Goal: Task Accomplishment & Management: Complete application form

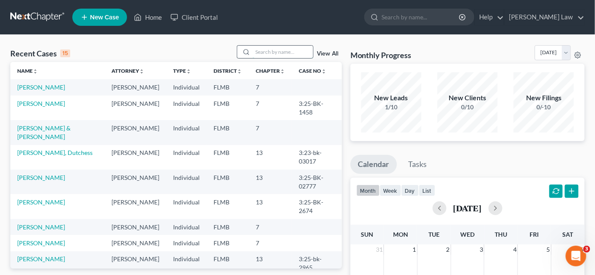
click at [263, 56] on input "search" at bounding box center [283, 52] width 60 height 12
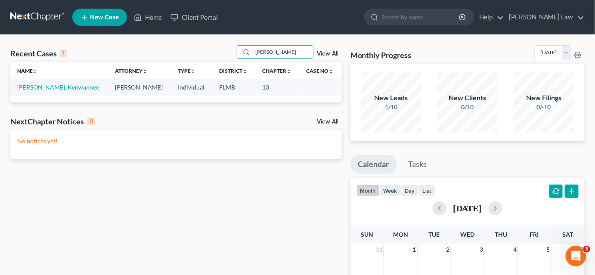
type input "[PERSON_NAME]"
click at [90, 20] on span "New Case" at bounding box center [104, 17] width 29 height 6
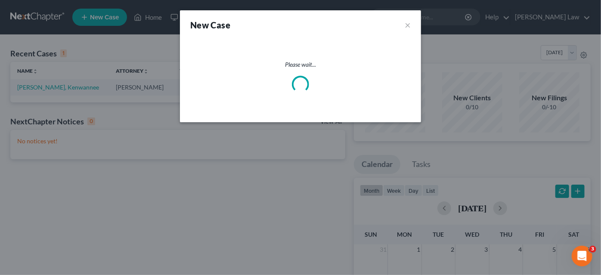
select select "15"
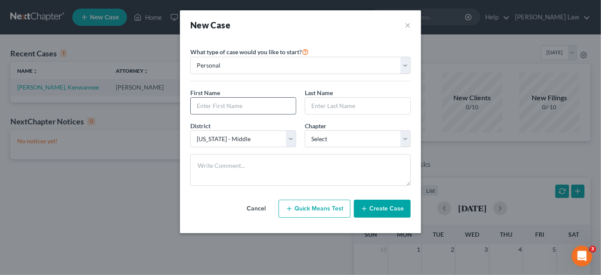
click at [232, 111] on input "text" at bounding box center [243, 106] width 105 height 16
type input "[PERSON_NAME]"
select select "0"
click at [385, 208] on button "Create Case" at bounding box center [382, 209] width 57 height 18
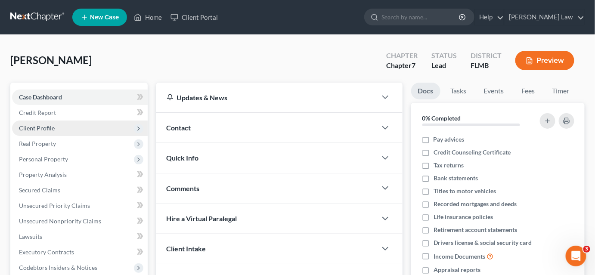
click at [53, 129] on span "Client Profile" at bounding box center [37, 127] width 36 height 7
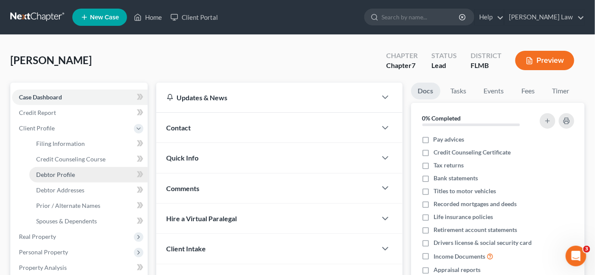
click at [85, 172] on link "Debtor Profile" at bounding box center [88, 174] width 118 height 15
select select "0"
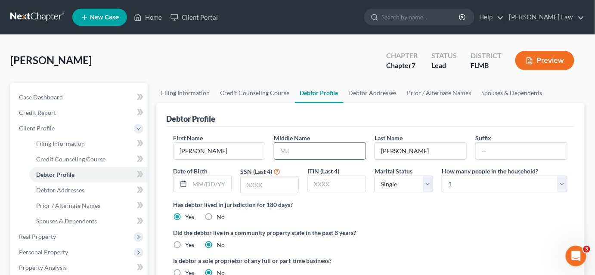
click at [310, 148] on input "text" at bounding box center [319, 151] width 91 height 16
type input "[PERSON_NAME]"
type input "[DATE]"
type input "4522"
select select "1"
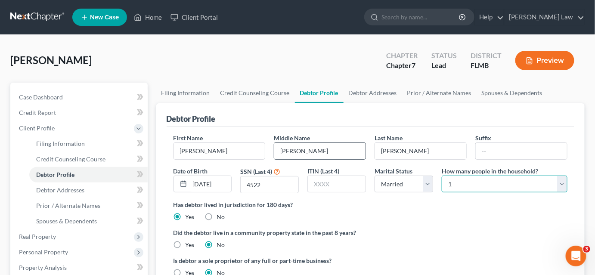
select select "1"
click at [360, 94] on link "Debtor Addresses" at bounding box center [373, 93] width 59 height 21
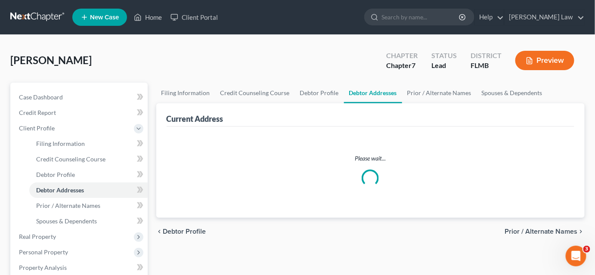
select select "0"
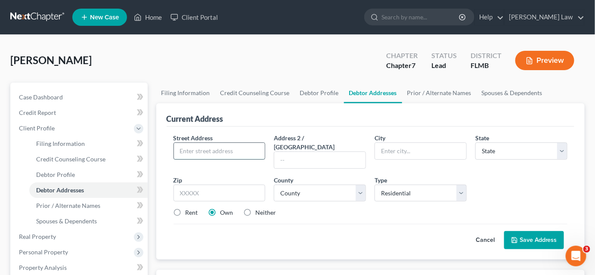
click at [230, 155] on input "text" at bounding box center [219, 151] width 91 height 16
type input "[STREET_ADDRESS][PERSON_NAME]"
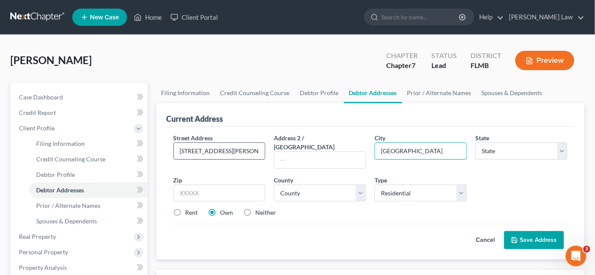
type input "[GEOGRAPHIC_DATA]"
select select "9"
type input "32218"
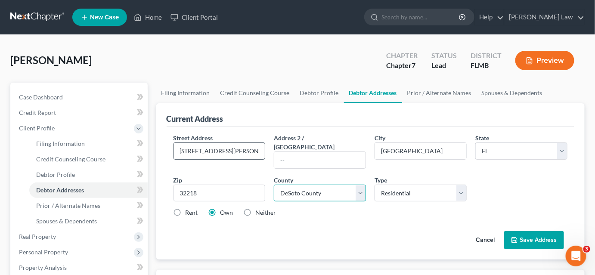
select select "14"
click at [256, 208] on label "Neither" at bounding box center [266, 212] width 21 height 9
click at [259, 208] on input "Neither" at bounding box center [262, 211] width 6 height 6
radio input "true"
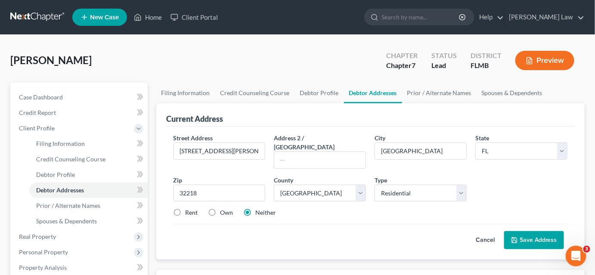
click at [537, 235] on button "Save Address" at bounding box center [534, 240] width 60 height 18
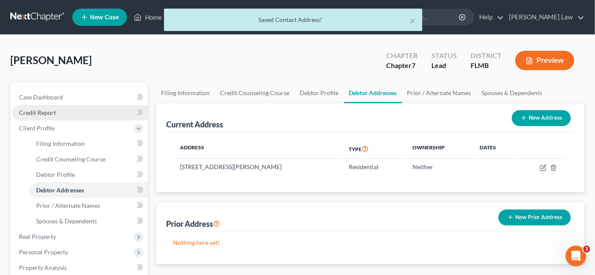
click at [45, 110] on span "Credit Report" at bounding box center [37, 112] width 37 height 7
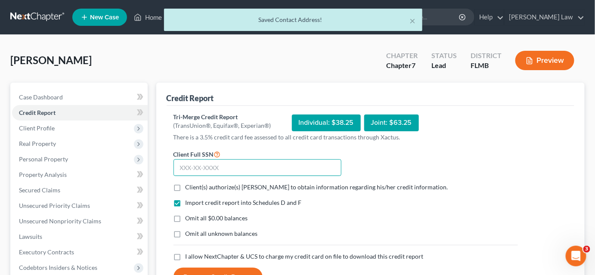
click at [210, 165] on input "text" at bounding box center [258, 167] width 168 height 17
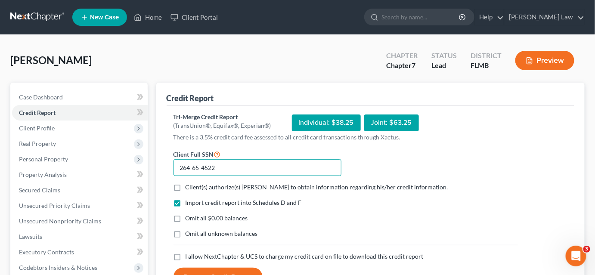
type input "264-65-4522"
click at [186, 187] on label "Client(s) authorize(s) [PERSON_NAME] to obtain information regarding his/her cr…" at bounding box center [317, 187] width 263 height 9
click at [189, 187] on input "Client(s) authorize(s) [PERSON_NAME] to obtain information regarding his/her cr…" at bounding box center [192, 186] width 6 height 6
checkbox input "true"
click at [186, 233] on label "Omit all unknown balances" at bounding box center [222, 233] width 72 height 9
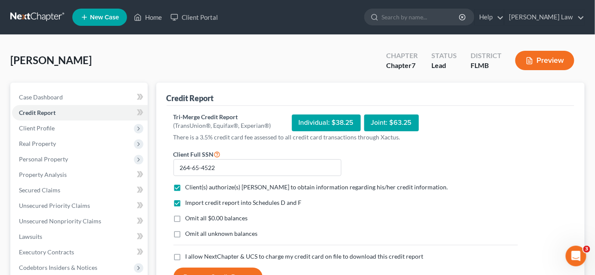
click at [189, 233] on input "Omit all unknown balances" at bounding box center [192, 232] width 6 height 6
checkbox input "true"
click at [186, 256] on label "I allow NextChapter & UCS to charge my credit card on file to download this cre…" at bounding box center [305, 256] width 238 height 9
click at [189, 256] on input "I allow NextChapter & UCS to charge my credit card on file to download this cre…" at bounding box center [192, 255] width 6 height 6
checkbox input "true"
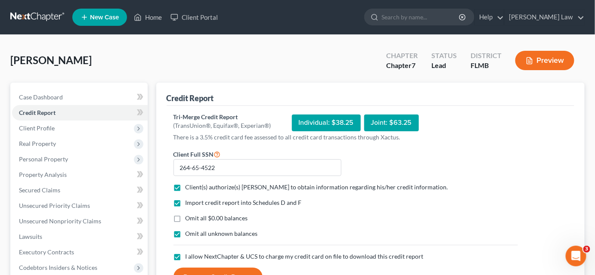
click at [186, 218] on label "Omit all $0.00 balances" at bounding box center [217, 218] width 62 height 9
click at [189, 218] on input "Omit all $0.00 balances" at bounding box center [192, 217] width 6 height 6
checkbox input "true"
click at [186, 234] on label "Omit all unknown balances" at bounding box center [222, 233] width 72 height 9
click at [189, 234] on input "Omit all unknown balances" at bounding box center [192, 232] width 6 height 6
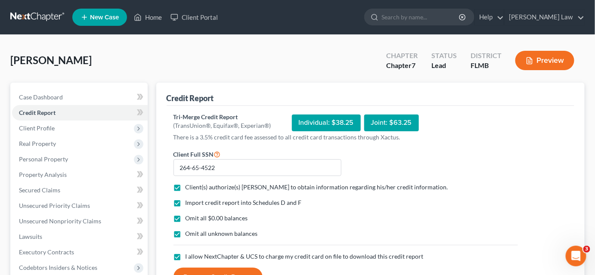
checkbox input "false"
click at [198, 271] on button "Request Credit Report" at bounding box center [218, 277] width 89 height 19
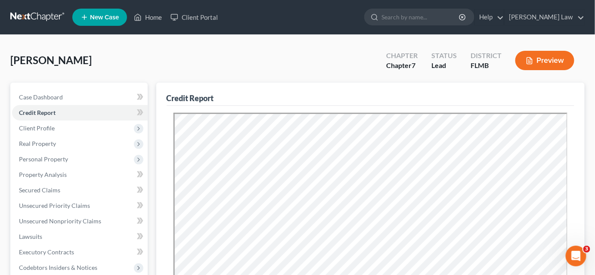
click at [355, 72] on div "[PERSON_NAME] Upgraded Chapter Chapter 7 Status Lead District [GEOGRAPHIC_DATA]…" at bounding box center [297, 63] width 574 height 37
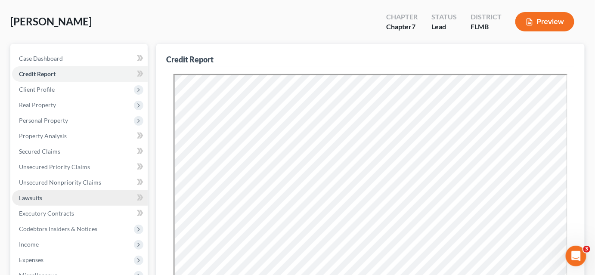
scroll to position [78, 0]
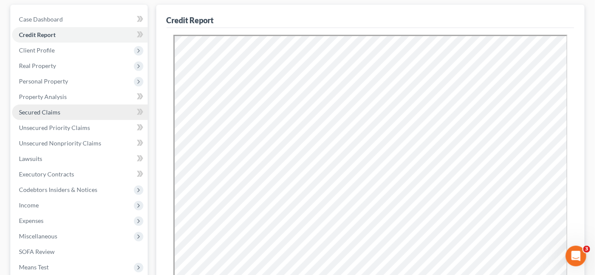
click at [51, 112] on span "Secured Claims" at bounding box center [39, 111] width 41 height 7
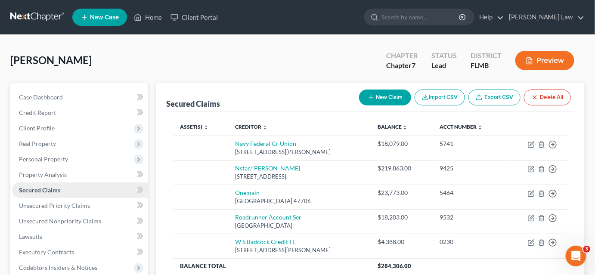
scroll to position [78, 0]
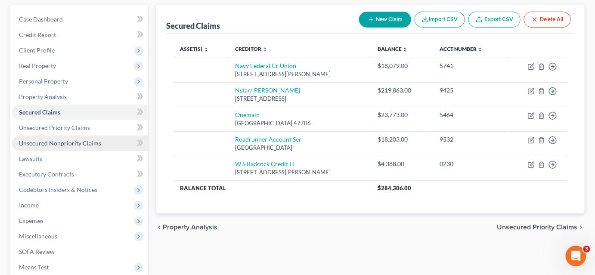
click at [59, 139] on span "Unsecured Nonpriority Claims" at bounding box center [60, 142] width 82 height 7
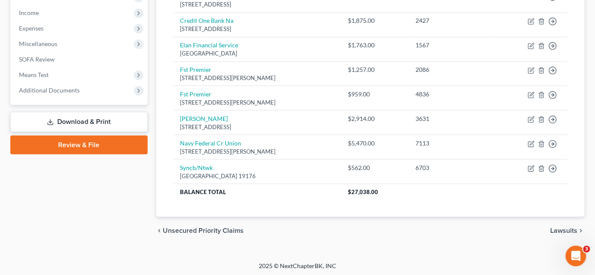
scroll to position [114, 0]
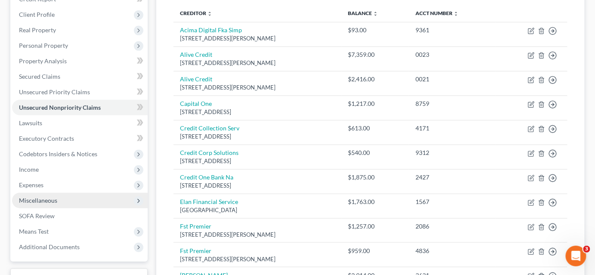
click at [61, 201] on span "Miscellaneous" at bounding box center [80, 200] width 136 height 15
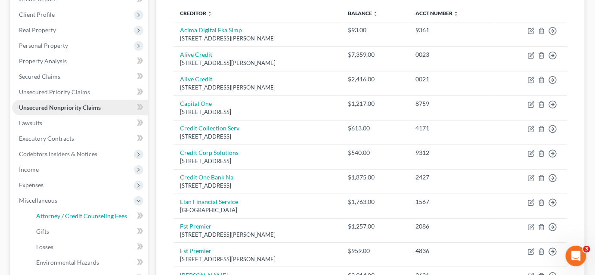
click at [77, 216] on span "Attorney / Credit Counseling Fees" at bounding box center [81, 215] width 91 height 7
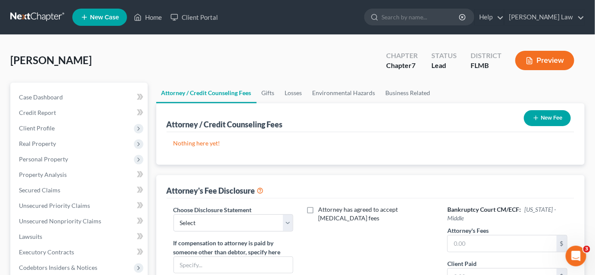
scroll to position [156, 0]
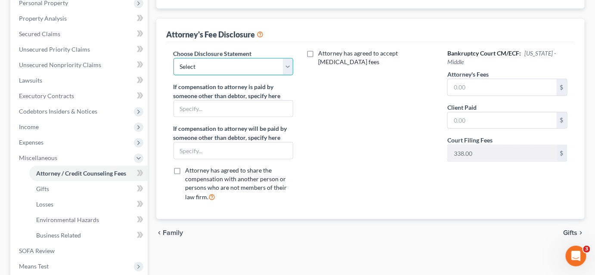
click at [239, 68] on select "Select Attorney" at bounding box center [234, 66] width 120 height 17
select select "0"
click at [174, 58] on select "Select Attorney" at bounding box center [234, 66] width 120 height 17
click at [469, 79] on input "text" at bounding box center [502, 87] width 109 height 16
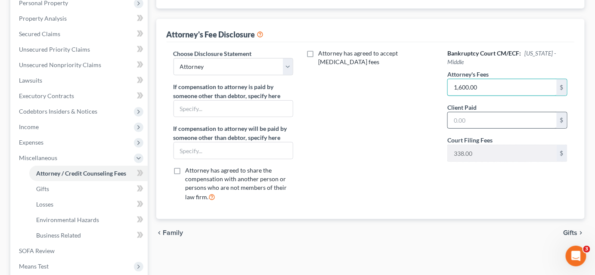
type input "1,600.00"
click at [452, 112] on input "text" at bounding box center [502, 120] width 109 height 16
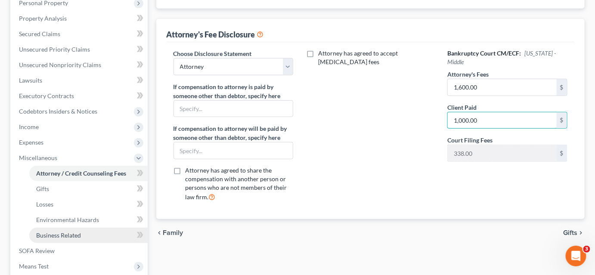
scroll to position [259, 0]
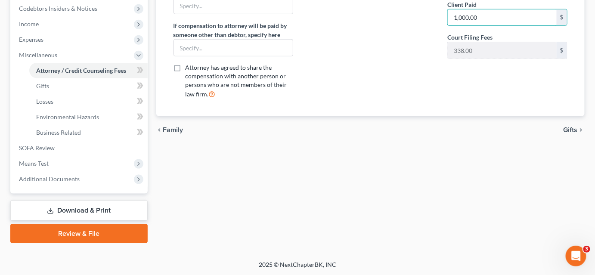
type input "1,000.00"
click at [74, 215] on link "Download & Print" at bounding box center [78, 211] width 137 height 20
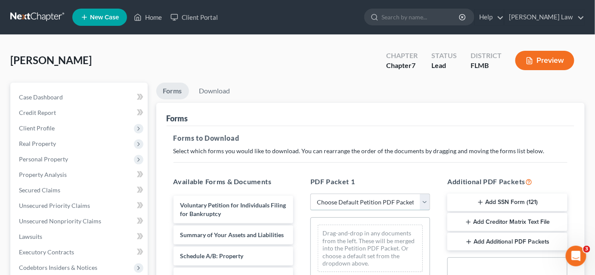
click at [356, 206] on select "Choose Default Petition PDF Packet Complete Bankruptcy Petition (all forms and …" at bounding box center [370, 202] width 120 height 17
select select "3"
click at [310, 194] on select "Choose Default Petition PDF Packet Complete Bankruptcy Petition (all forms and …" at bounding box center [370, 202] width 120 height 17
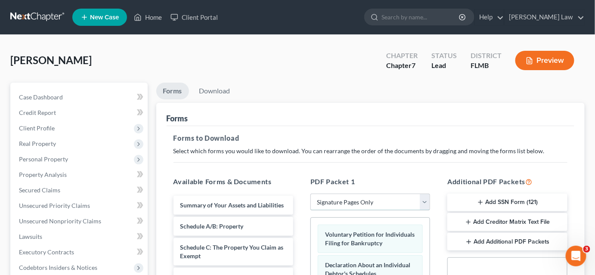
scroll to position [117, 0]
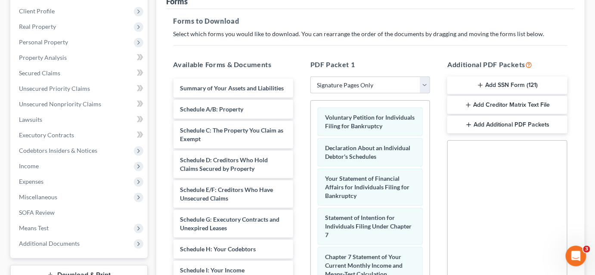
click at [500, 82] on button "Add SSN Form (121)" at bounding box center [507, 86] width 120 height 18
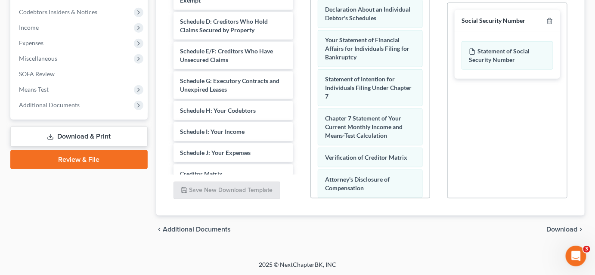
click at [560, 230] on span "Download" at bounding box center [562, 229] width 31 height 7
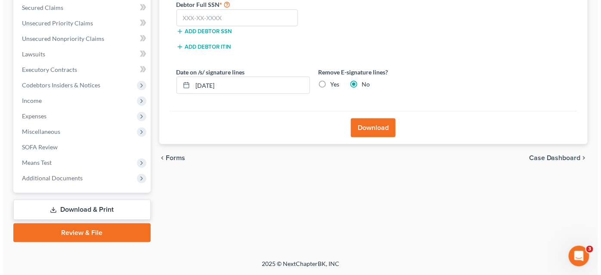
scroll to position [182, 0]
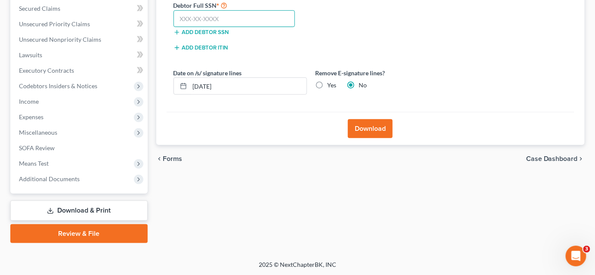
click at [222, 15] on input "text" at bounding box center [235, 18] width 122 height 17
type input "264-65-4522"
click at [328, 84] on label "Yes" at bounding box center [332, 85] width 9 height 9
click at [331, 84] on input "Yes" at bounding box center [334, 84] width 6 height 6
radio input "true"
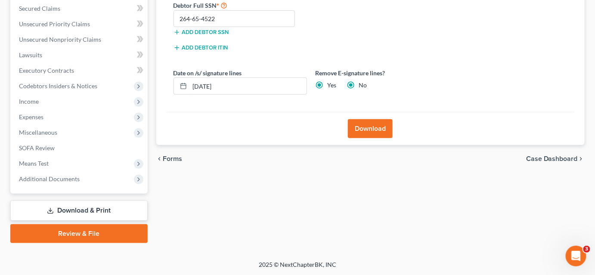
radio input "false"
click at [366, 125] on button "Download" at bounding box center [370, 128] width 45 height 19
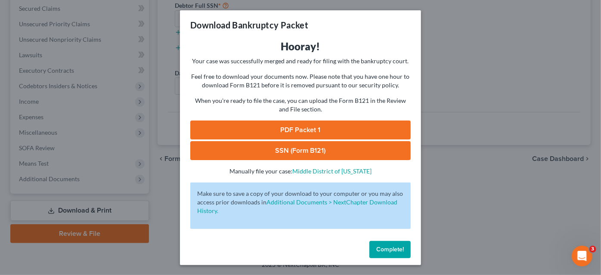
click at [219, 133] on link "PDF Packet 1" at bounding box center [300, 130] width 220 height 19
click at [293, 149] on link "SSN (Form B121)" at bounding box center [300, 150] width 220 height 19
